Goal: Book appointment/travel/reservation

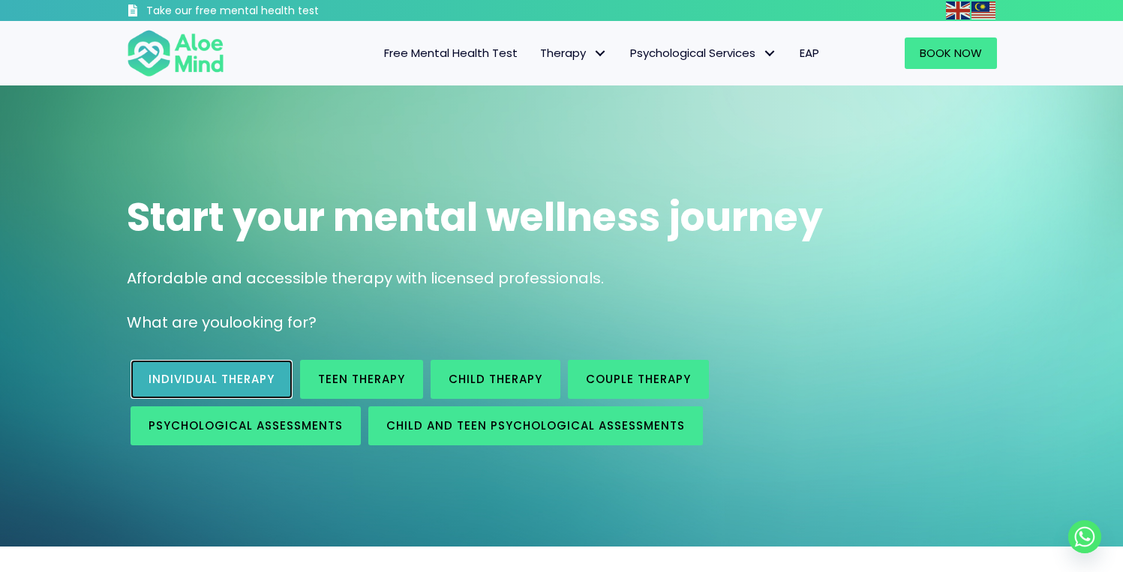
click at [265, 387] on span "Individual therapy" at bounding box center [212, 379] width 126 height 16
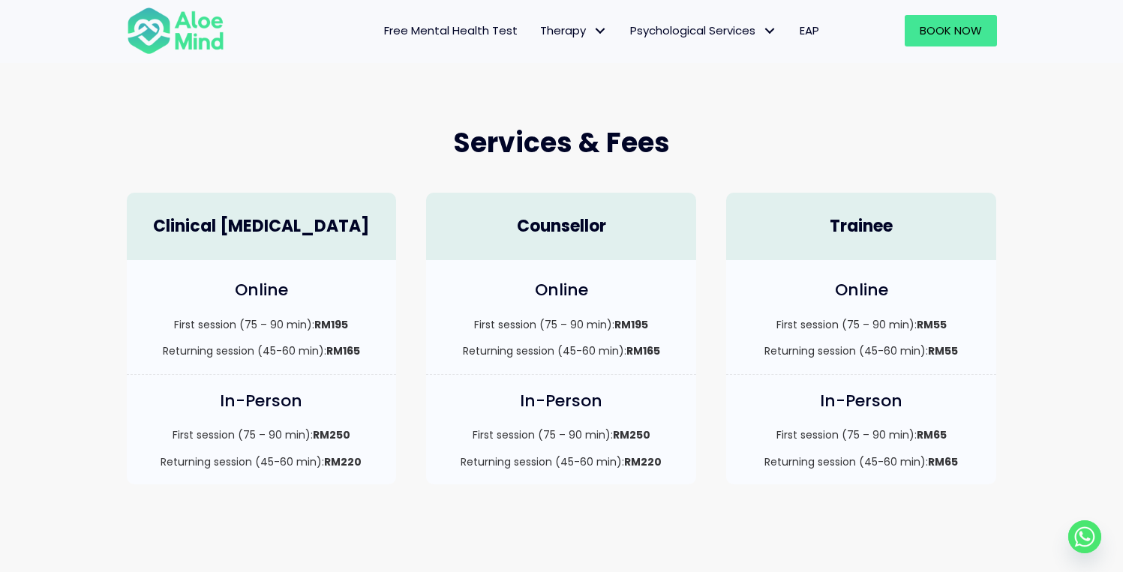
scroll to position [350, 0]
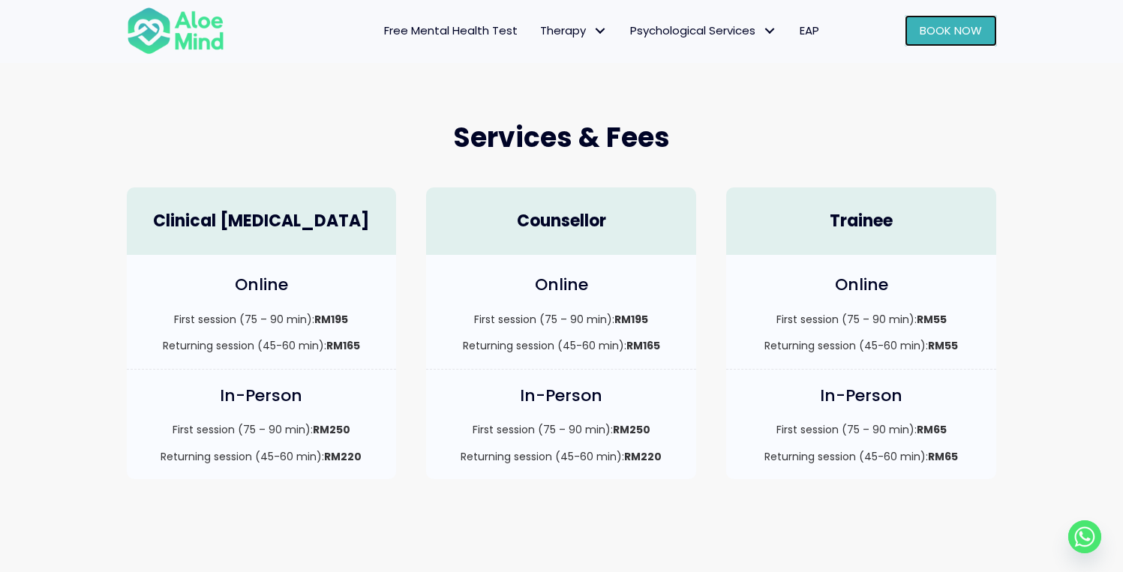
click at [933, 36] on span "Book Now" at bounding box center [951, 31] width 62 height 16
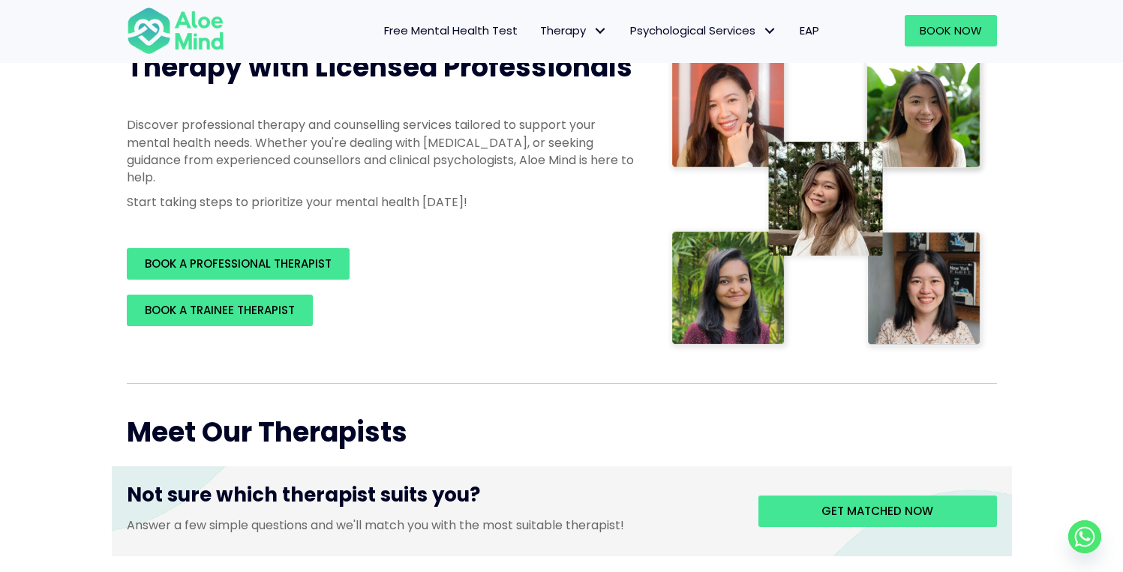
scroll to position [239, 0]
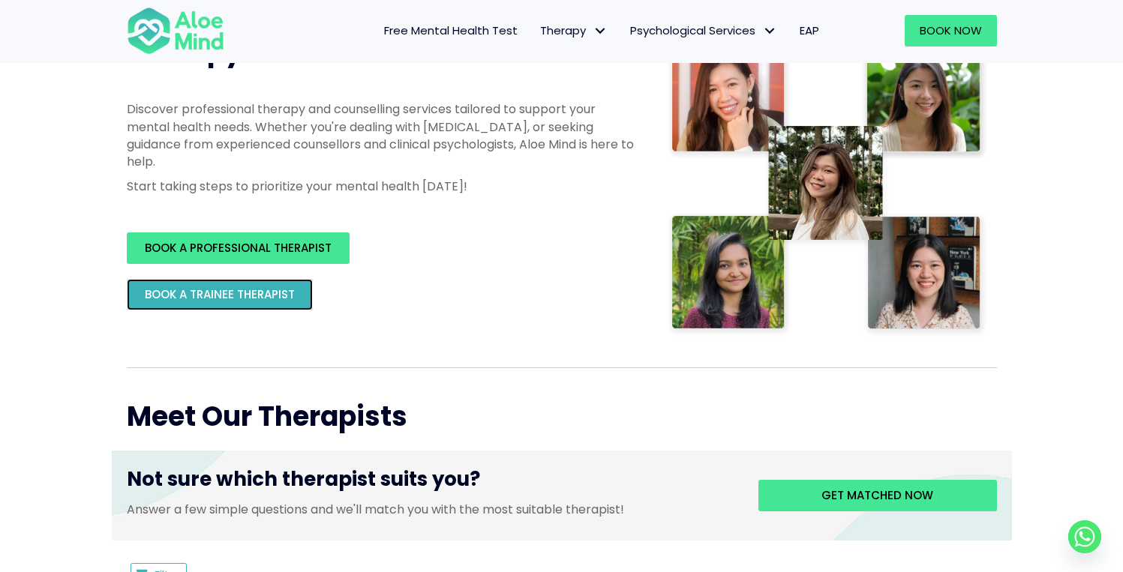
click at [255, 297] on span "BOOK A TRAINEE THERAPIST" at bounding box center [220, 295] width 150 height 16
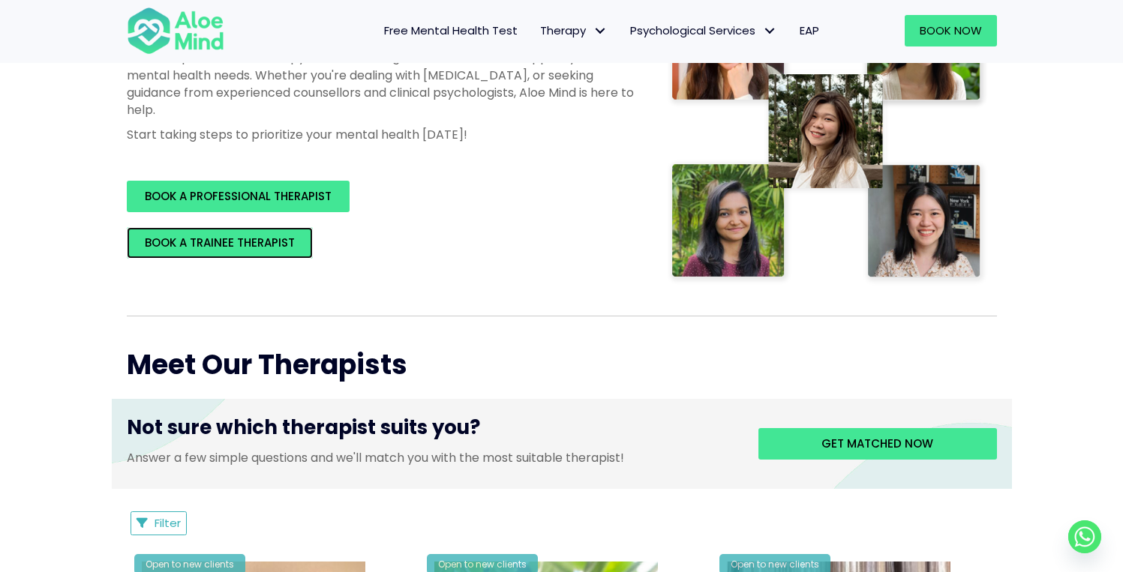
scroll to position [313, 0]
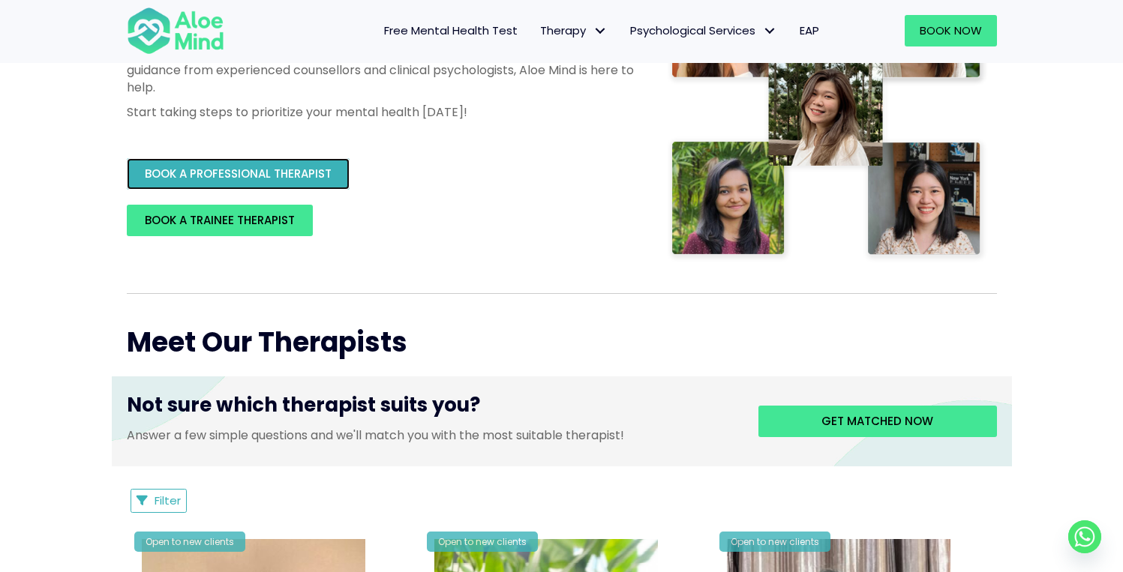
click at [328, 176] on span "BOOK A PROFESSIONAL THERAPIST" at bounding box center [238, 174] width 187 height 16
